Goal: Check status: Check status

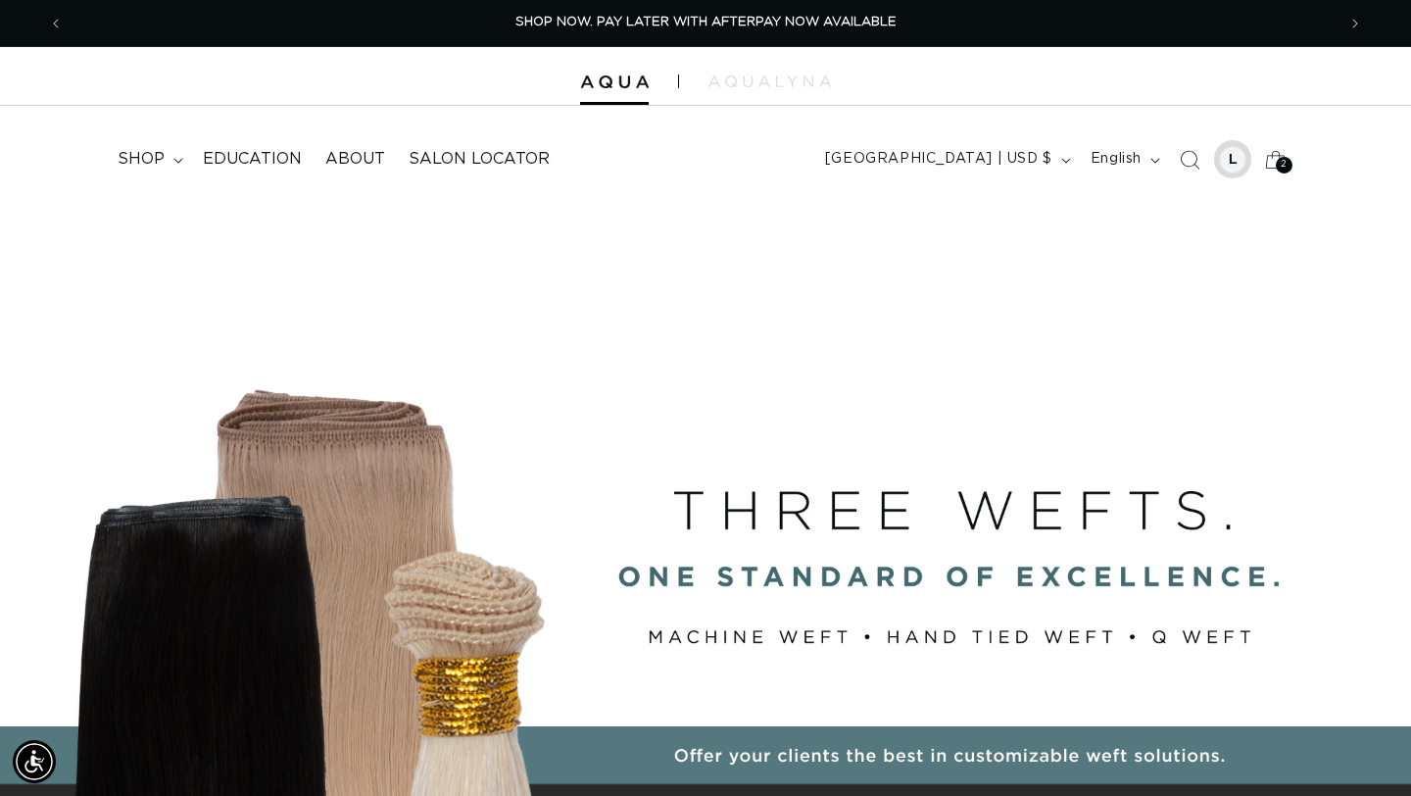
click at [1231, 165] on div at bounding box center [1232, 159] width 27 height 27
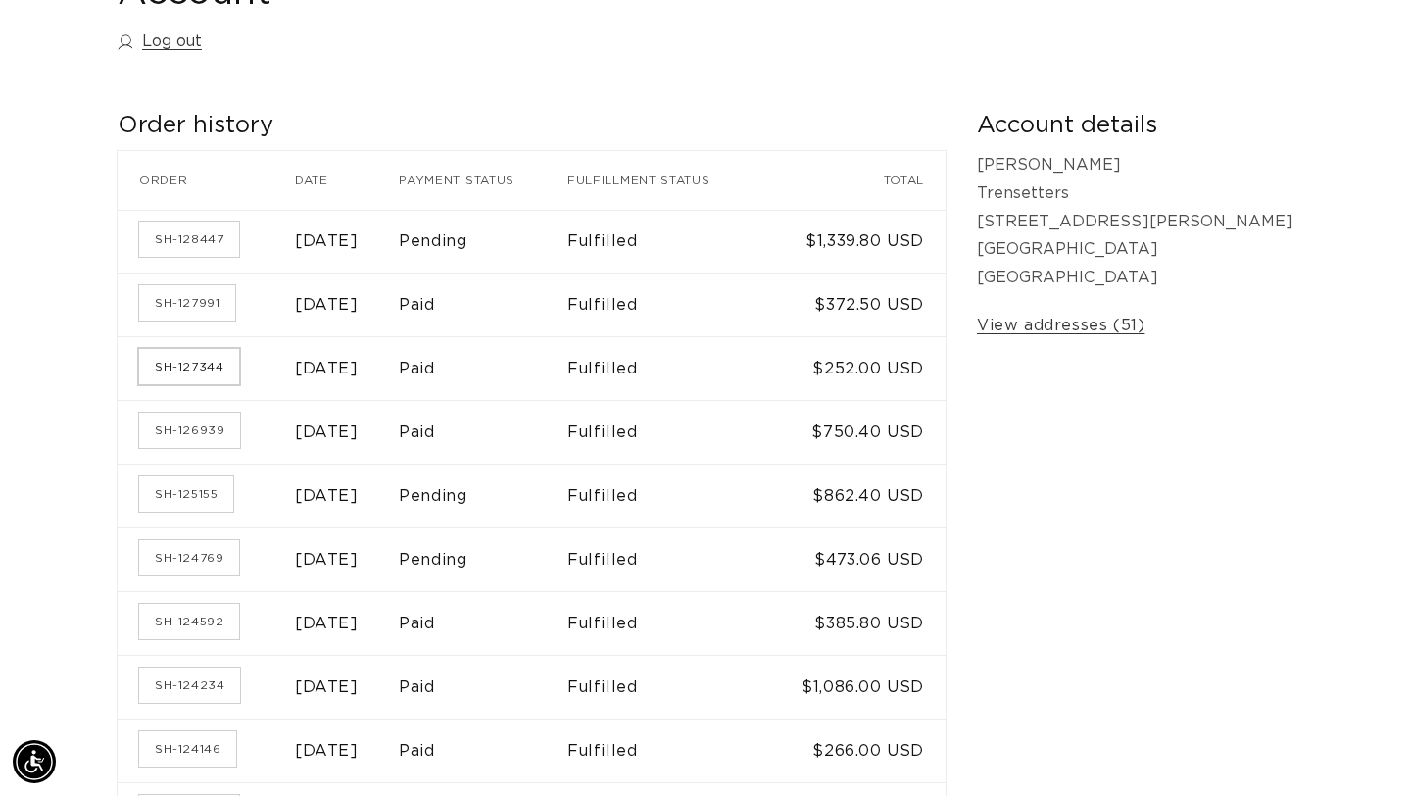
click at [197, 374] on link "SH-127344" at bounding box center [189, 366] width 100 height 35
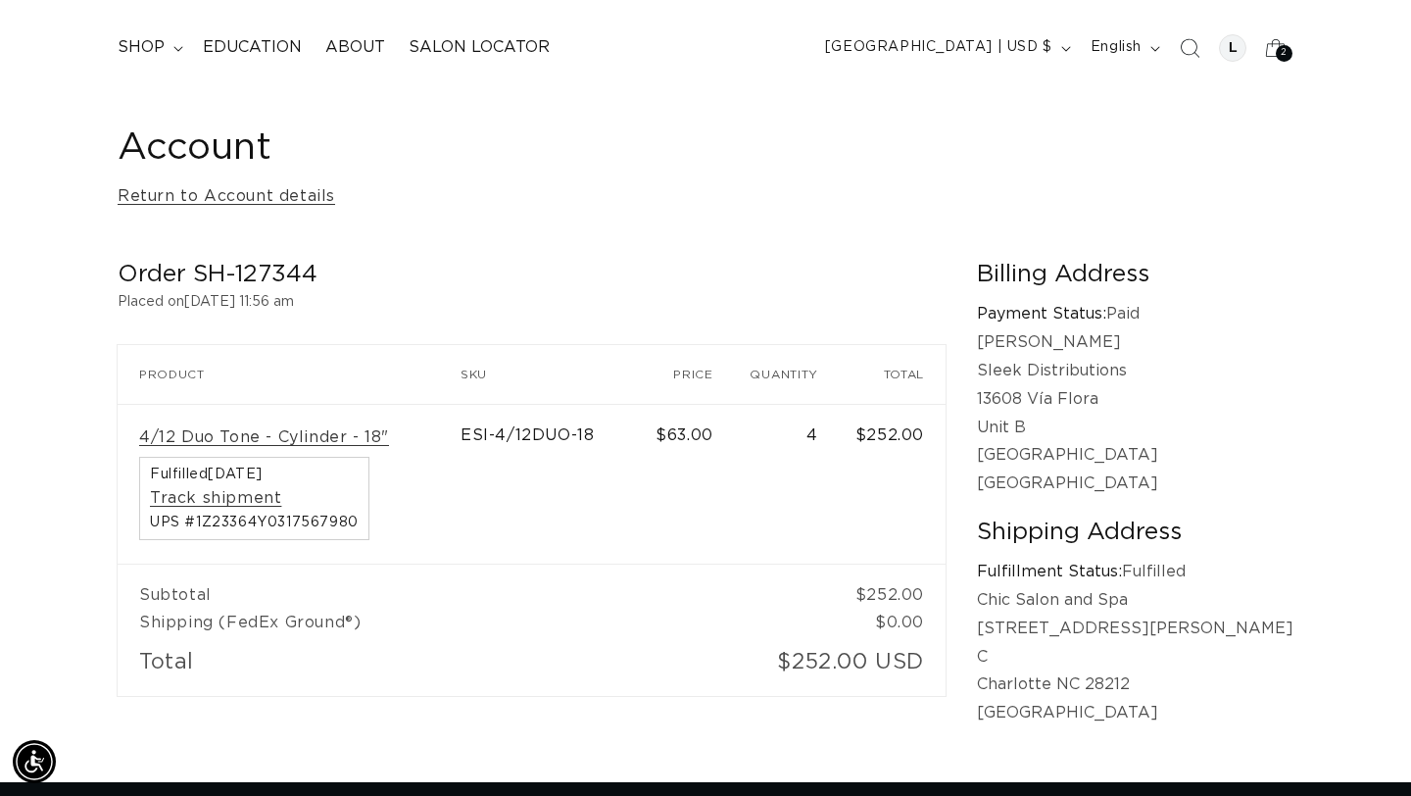
scroll to position [0, 1272]
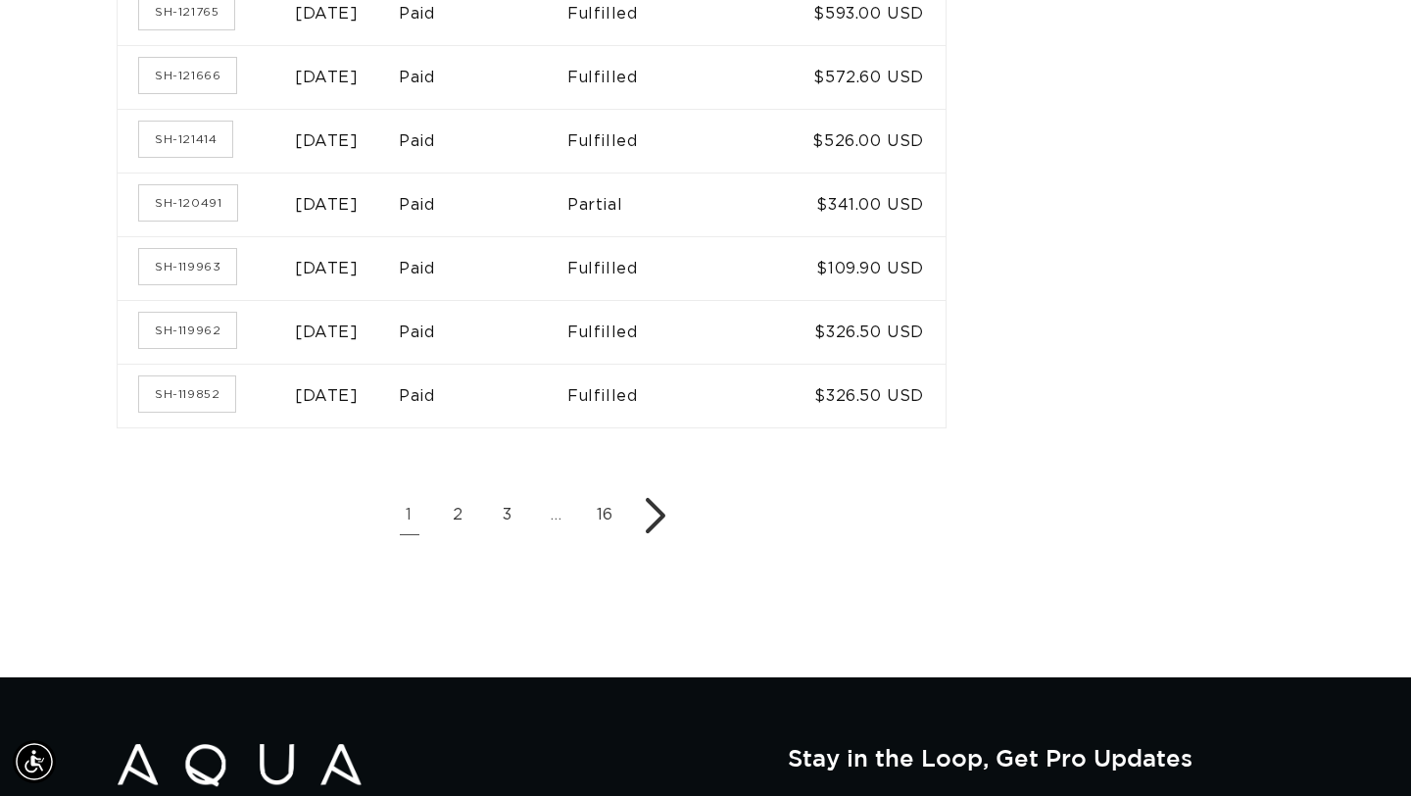
scroll to position [1338, 0]
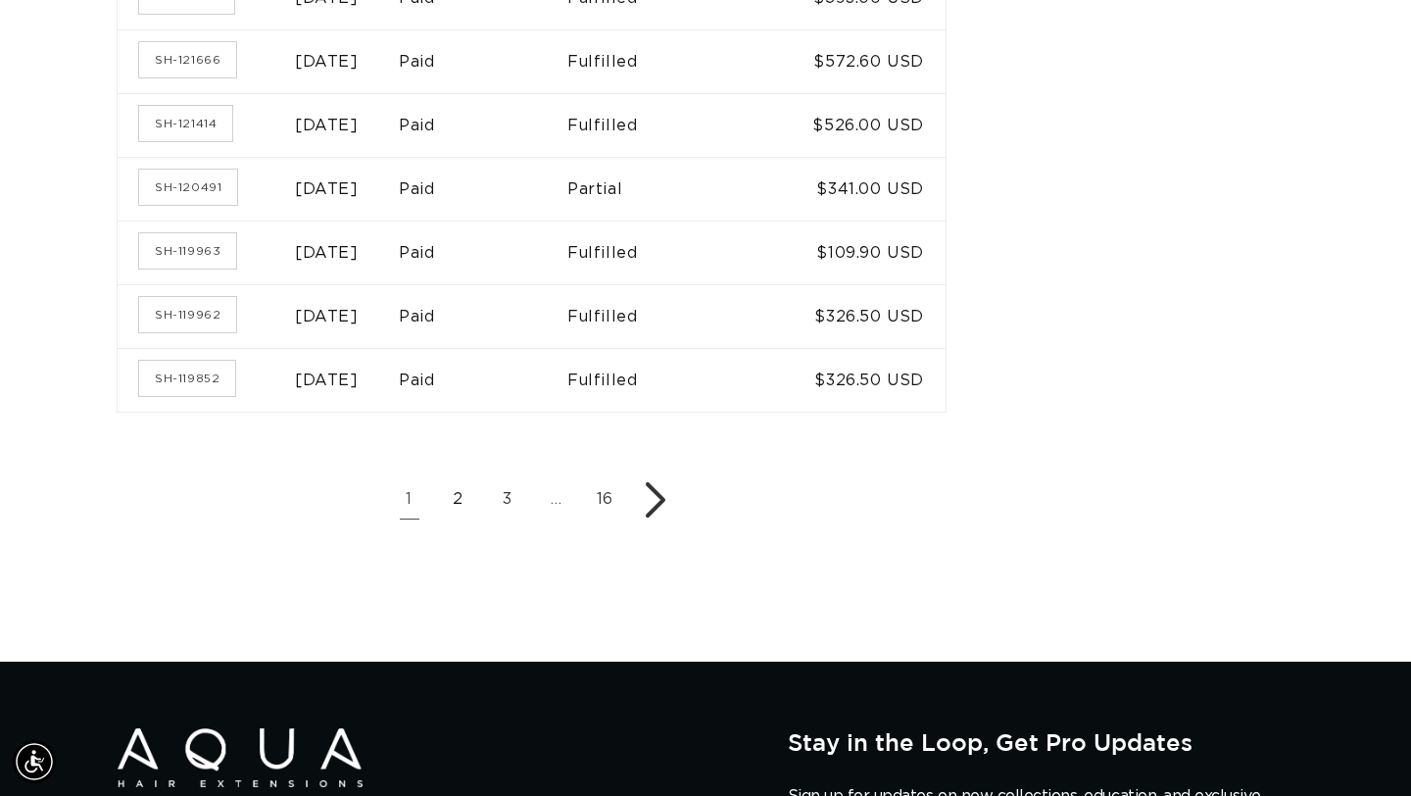
click at [478, 488] on link "2" at bounding box center [458, 499] width 39 height 39
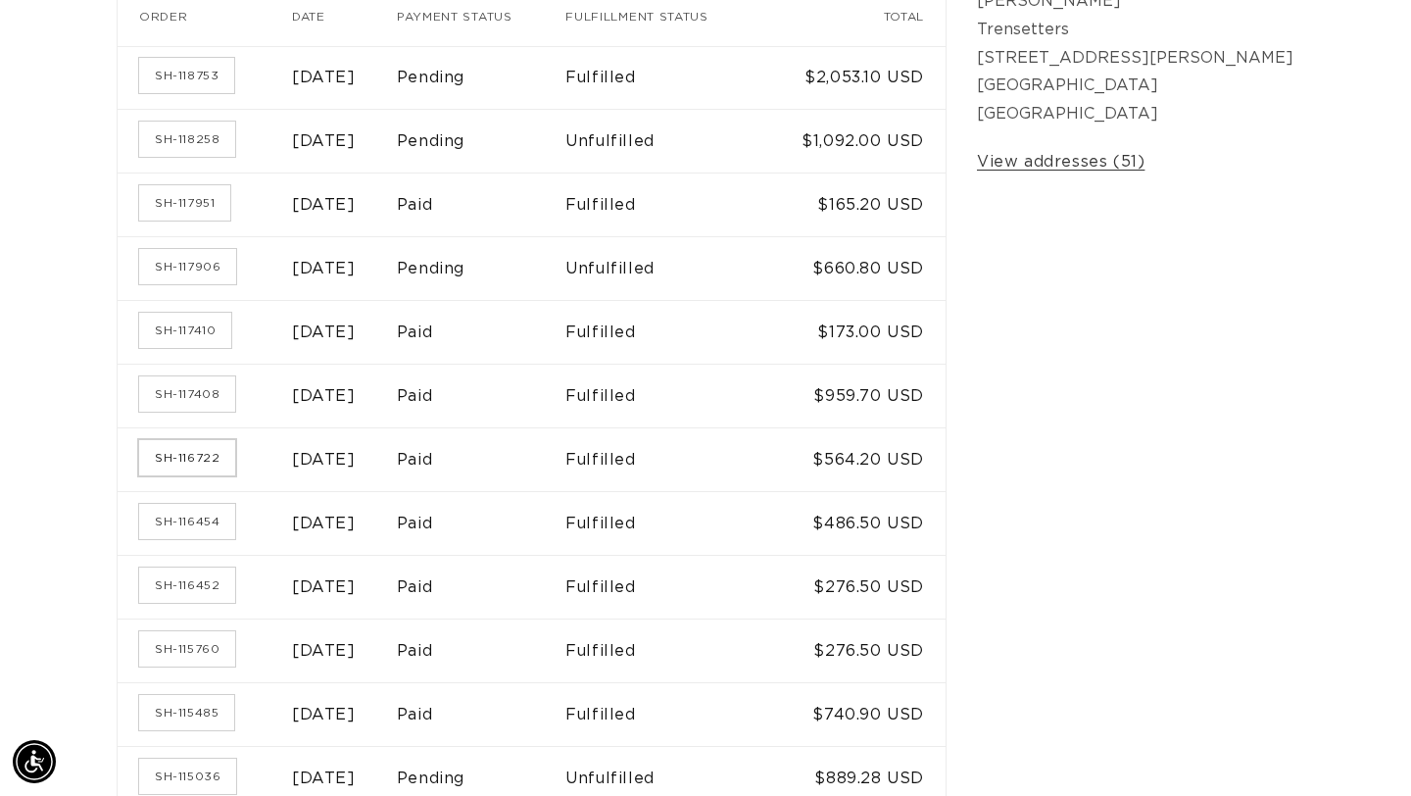
click at [190, 453] on link "SH-116722" at bounding box center [187, 457] width 96 height 35
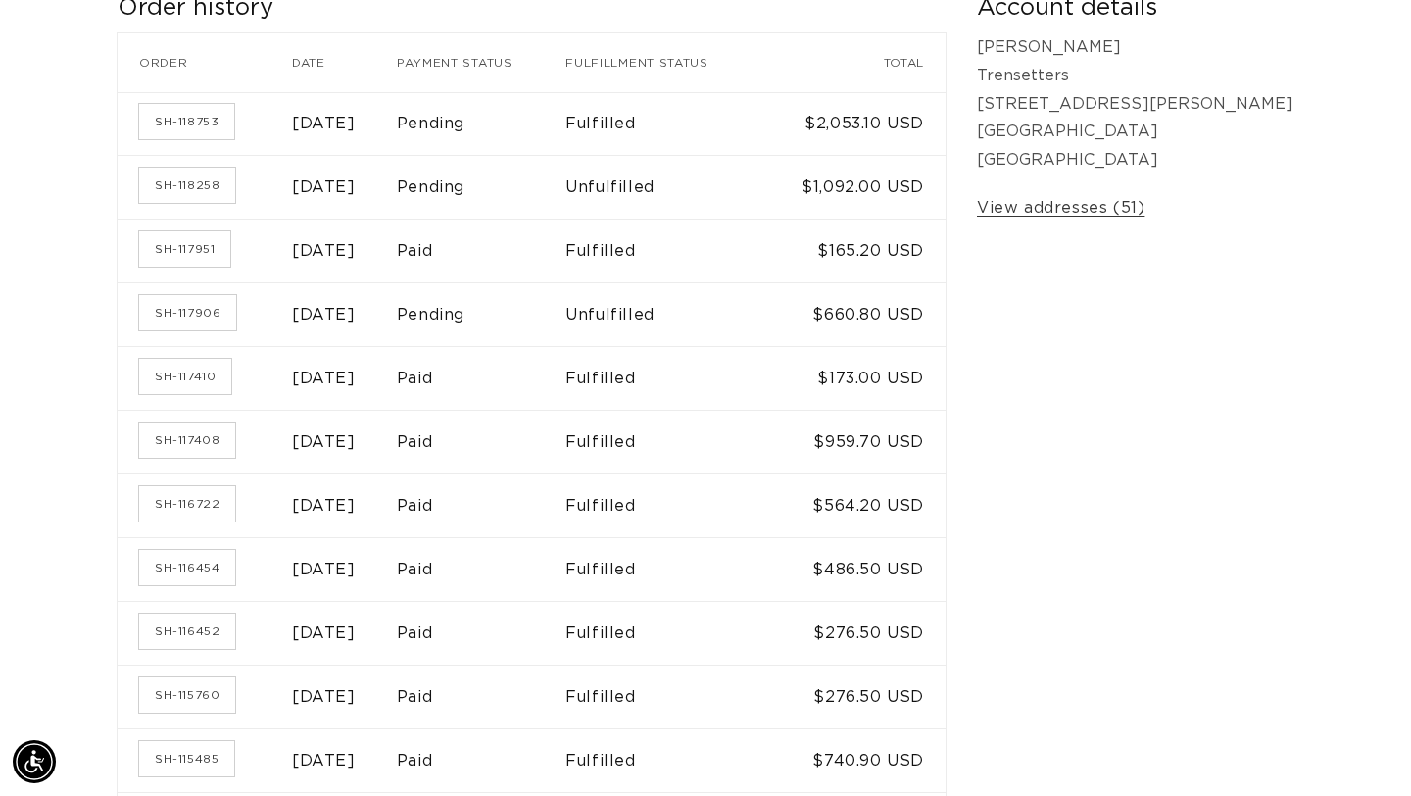
scroll to position [386, 0]
click at [197, 440] on link "SH-117408" at bounding box center [187, 437] width 96 height 35
